Goal: Information Seeking & Learning: Learn about a topic

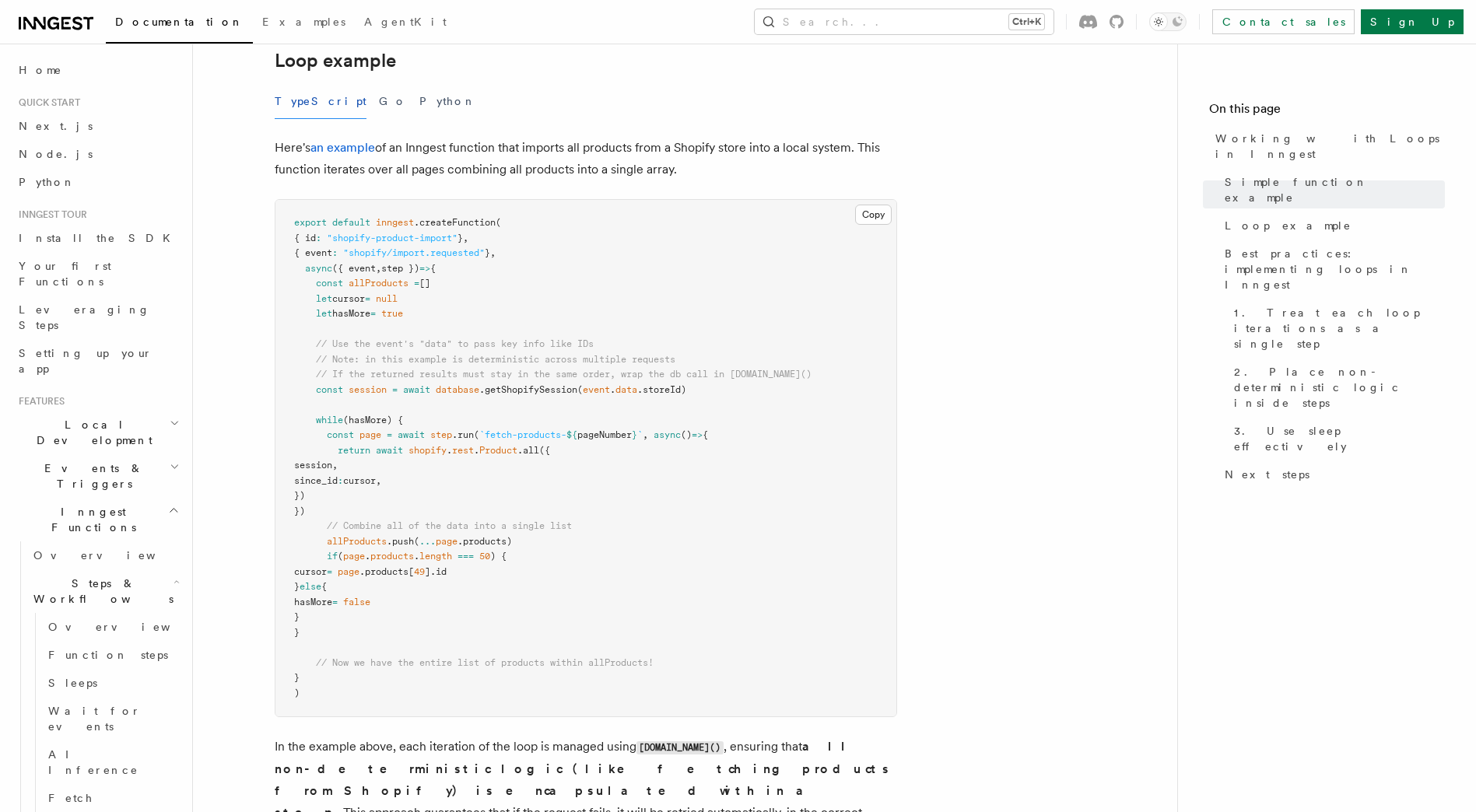
scroll to position [487, 0]
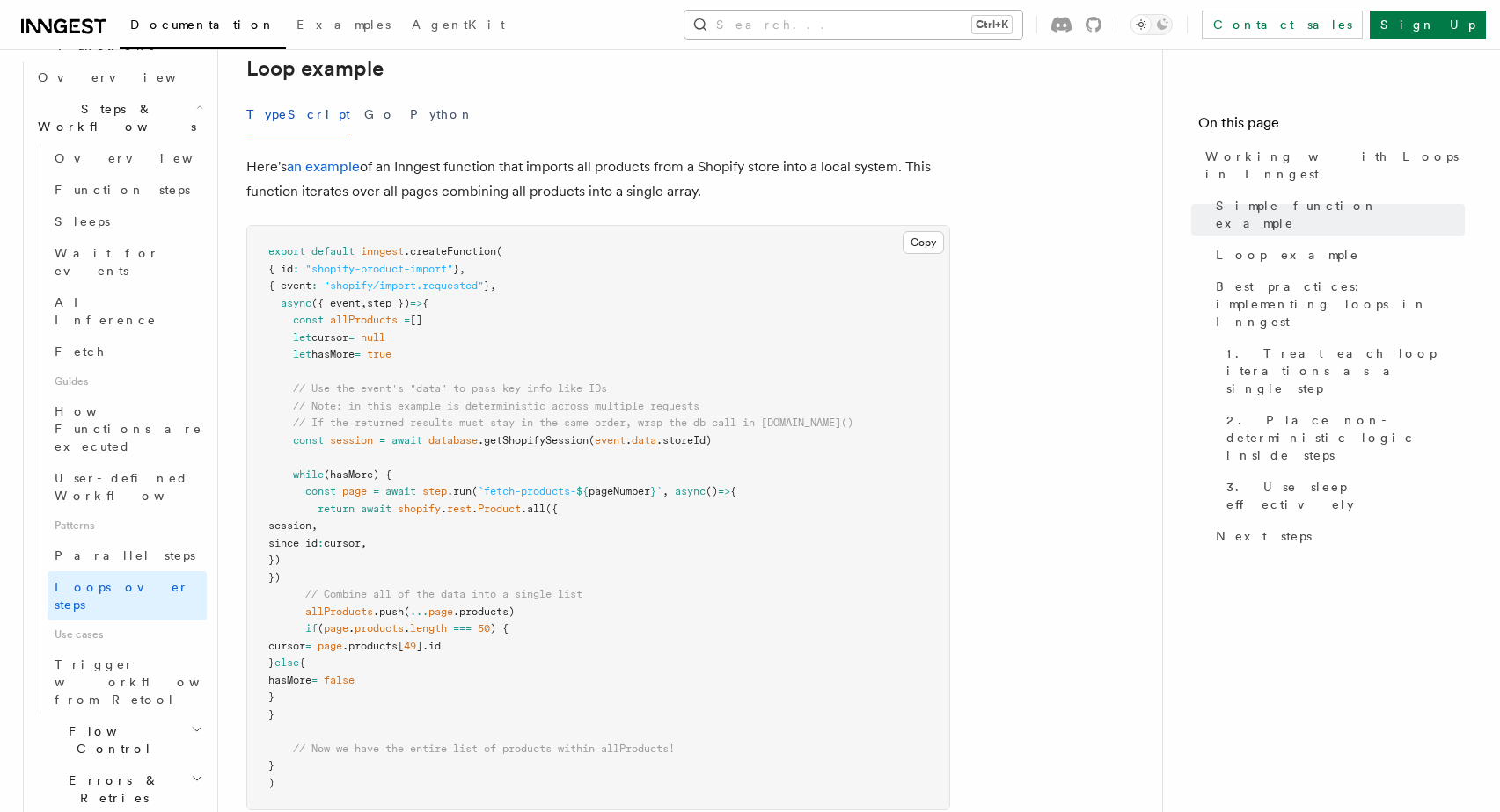
click at [894, 24] on button "Search... Ctrl+K" at bounding box center [853, 24] width 338 height 28
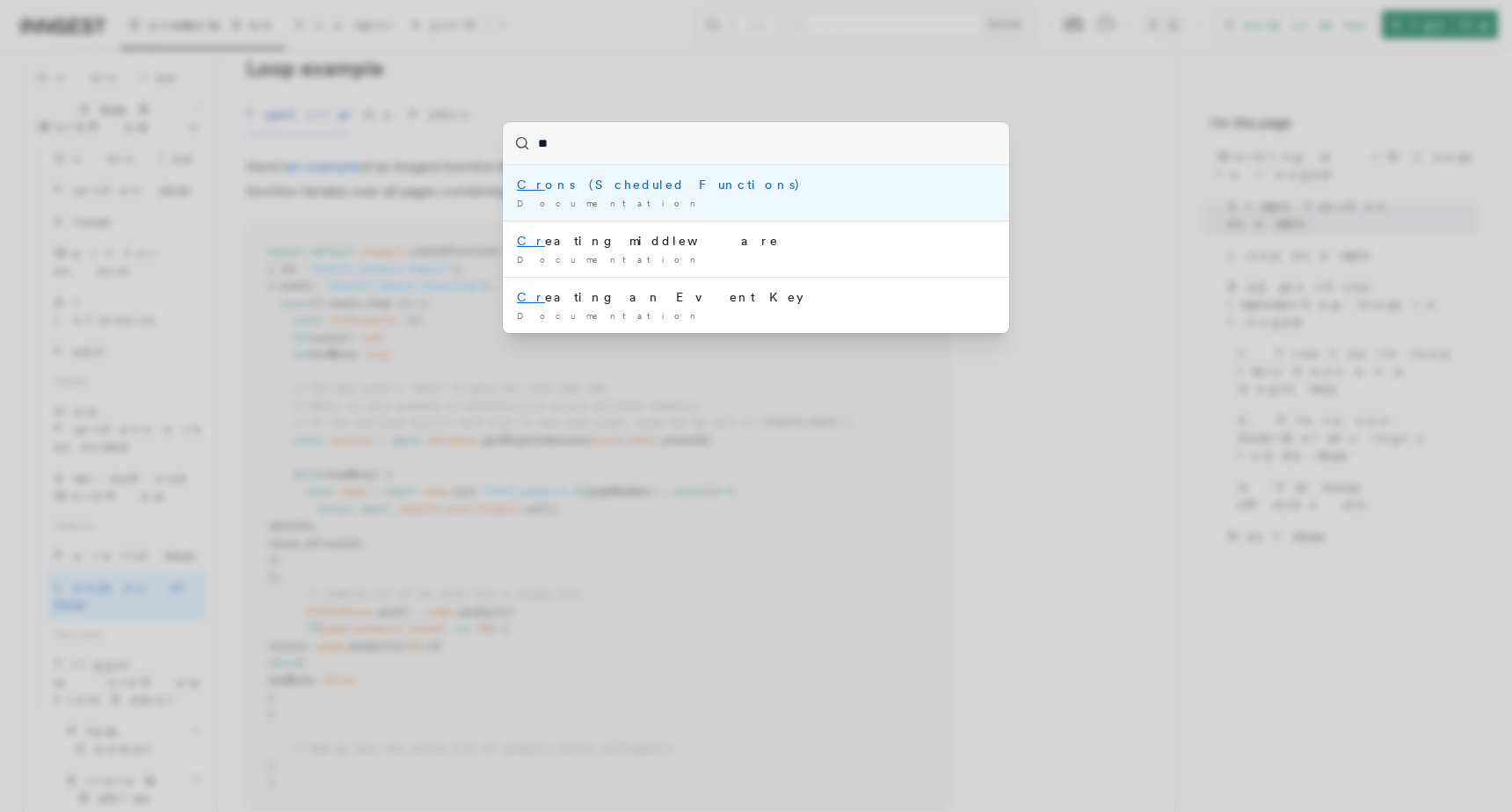
type input "***"
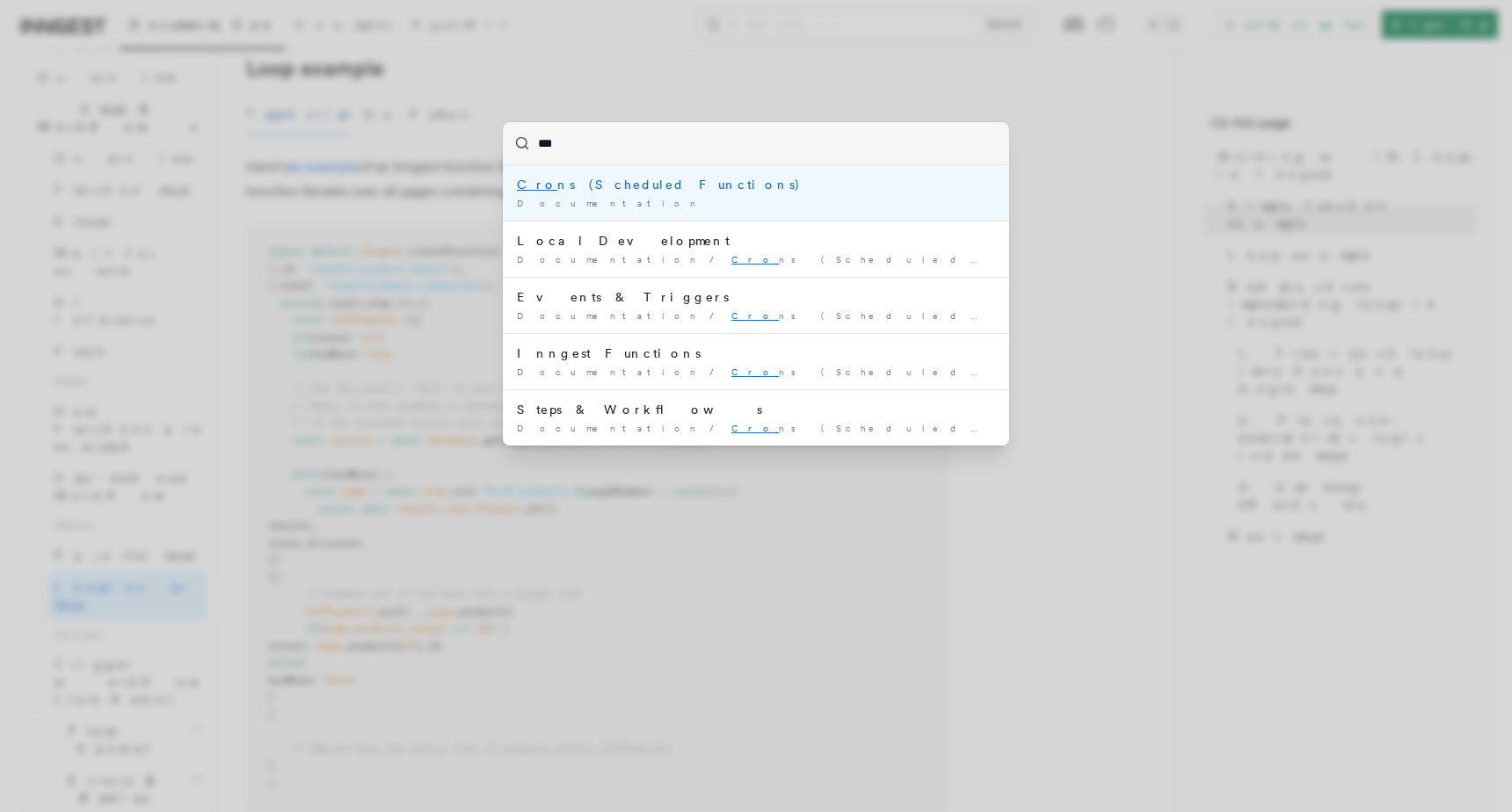
click at [627, 171] on li "Cro ns (Scheduled Functions) Documentation /" at bounding box center [756, 193] width 506 height 55
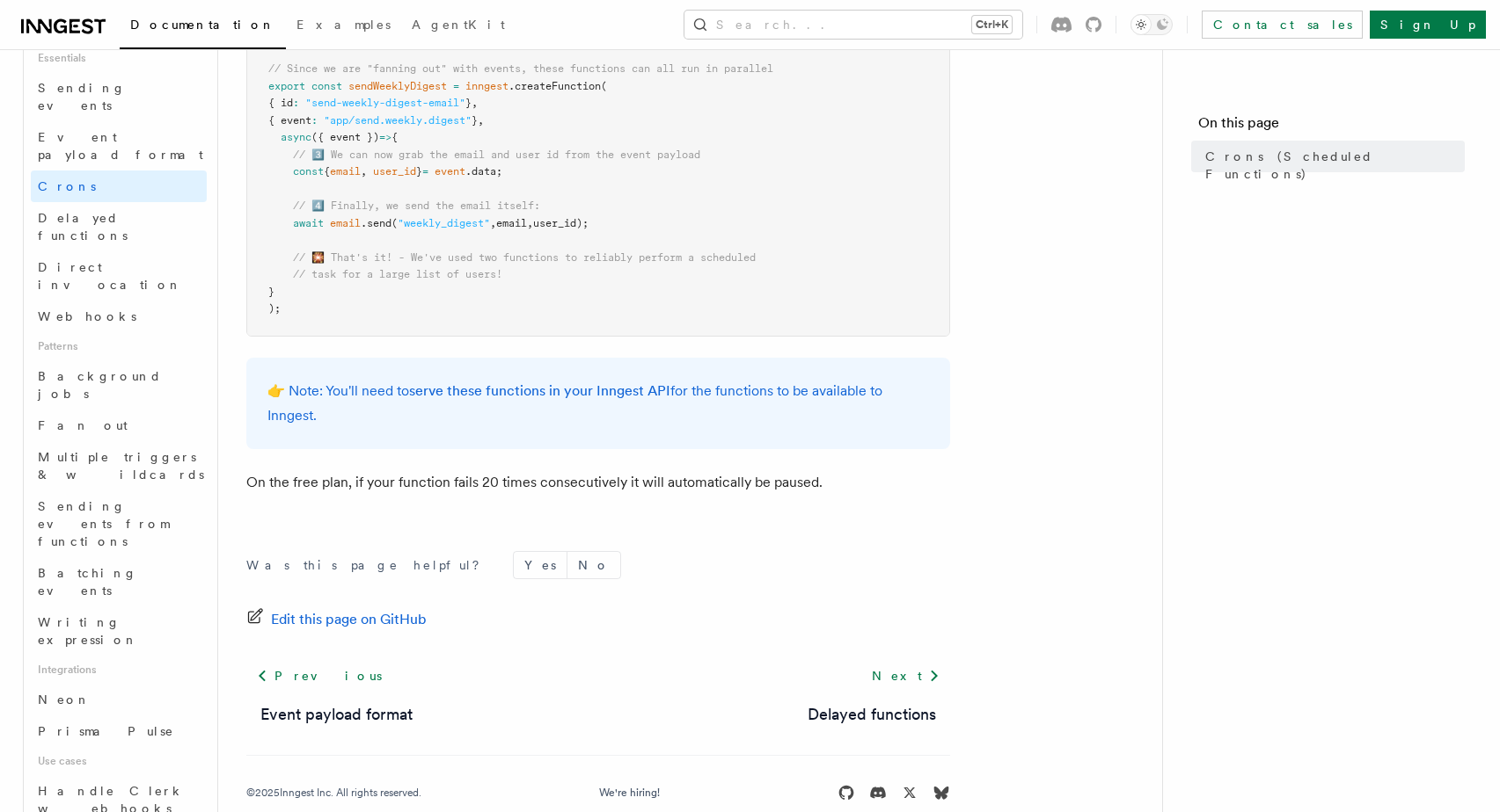
scroll to position [1117, 0]
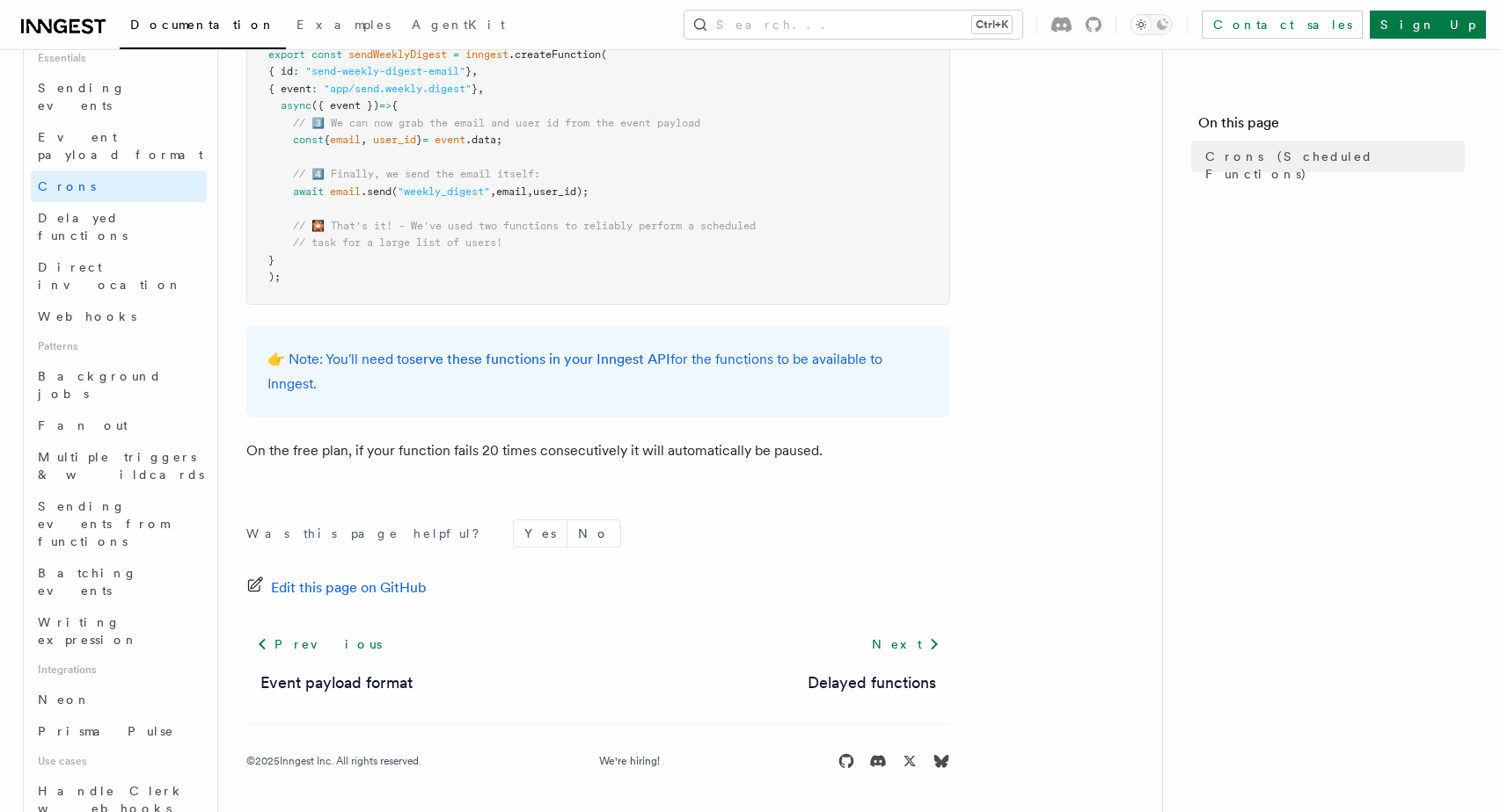
click at [402, 443] on p "On the free plan, if your function fails 20 times consecutively it will automat…" at bounding box center [597, 450] width 704 height 24
